Goal: Find specific page/section: Find specific page/section

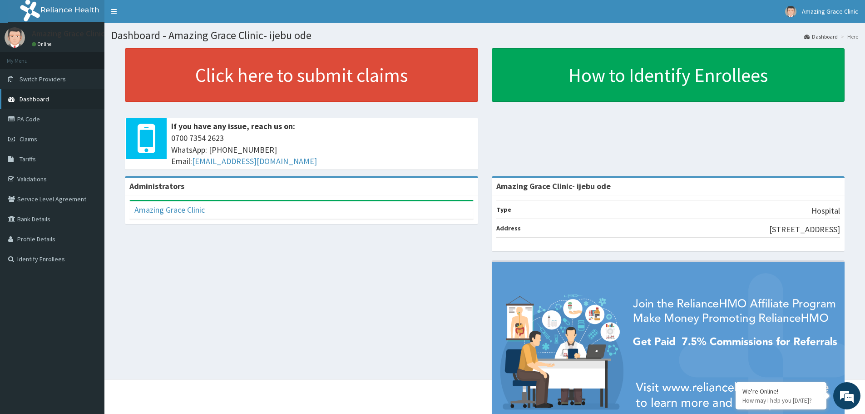
click at [42, 94] on link "Dashboard" at bounding box center [52, 99] width 104 height 20
click at [273, 269] on div "Administrators Amazing Grace Clinic- ijebu ode Type Hospital Address NO 7 ILORO…" at bounding box center [484, 315] width 747 height 279
click at [22, 123] on link "PA Code" at bounding box center [52, 119] width 104 height 20
click at [39, 121] on link "PA Code" at bounding box center [52, 119] width 104 height 20
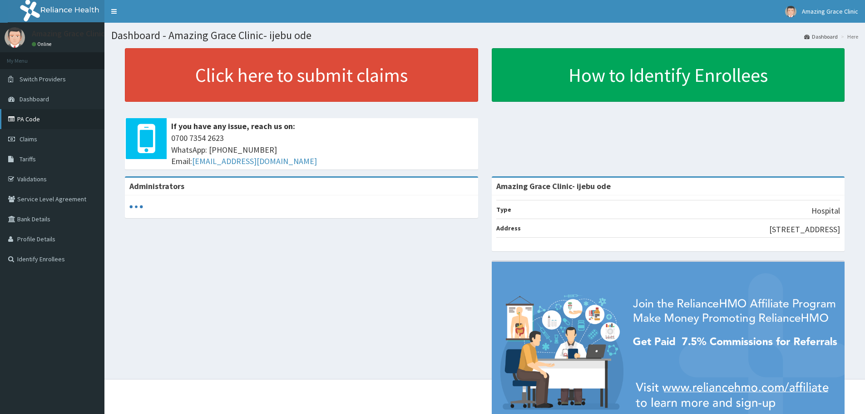
click at [35, 116] on link "PA Code" at bounding box center [52, 119] width 104 height 20
